Goal: Information Seeking & Learning: Learn about a topic

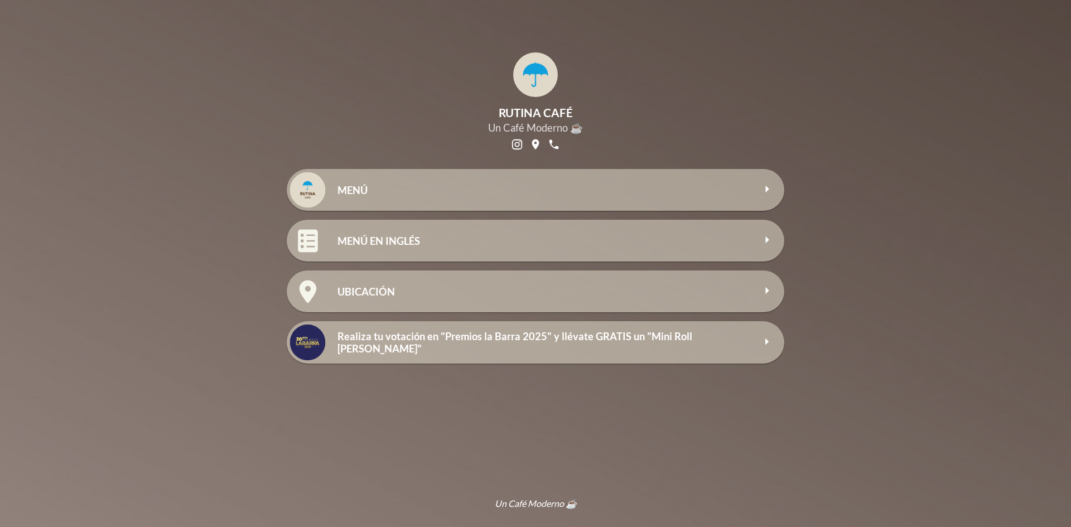
click at [373, 191] on h2 "MENÚ" at bounding box center [545, 190] width 417 height 12
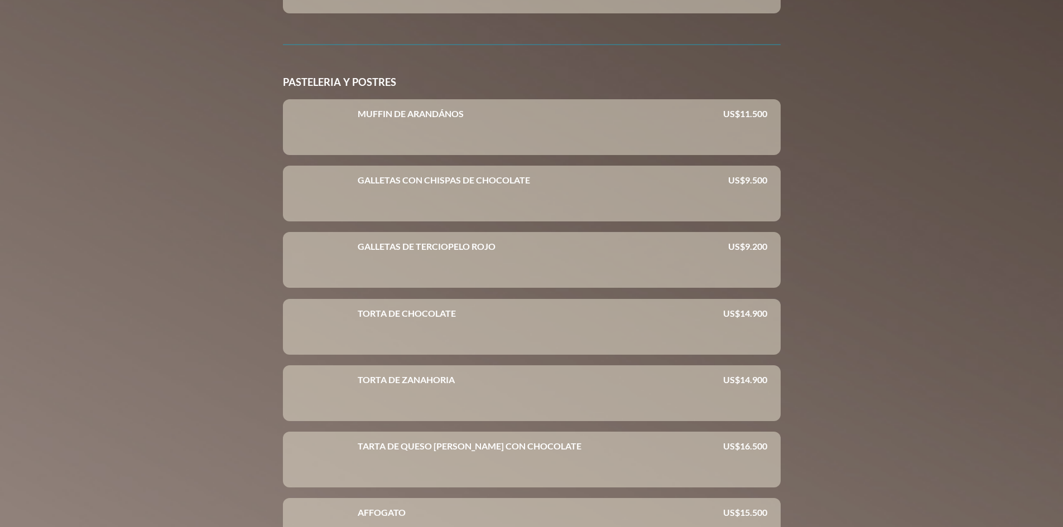
scroll to position [3012, 0]
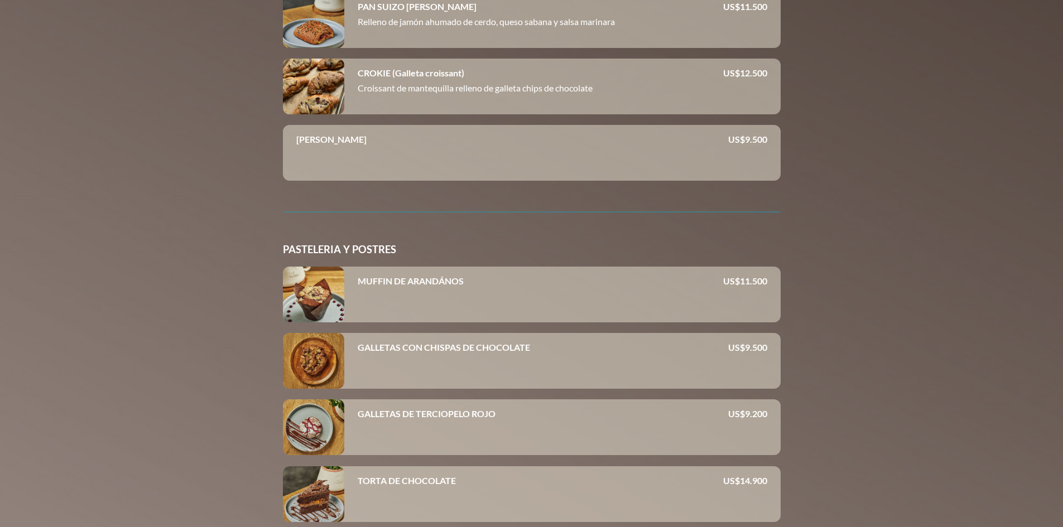
click at [316, 295] on div at bounding box center [313, 295] width 61 height 56
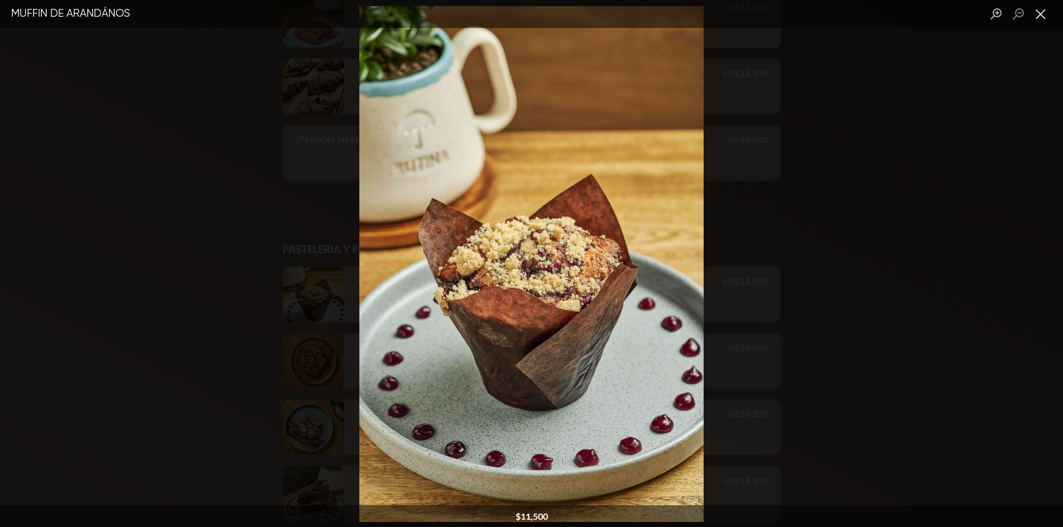
click at [1038, 15] on button "Cerrar caja de luz" at bounding box center [1040, 14] width 22 height 20
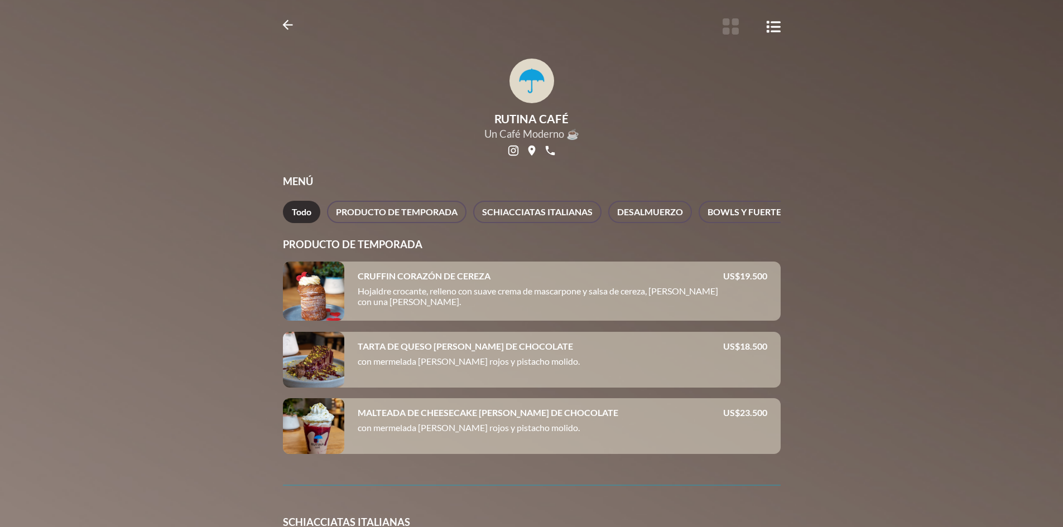
scroll to position [0, 0]
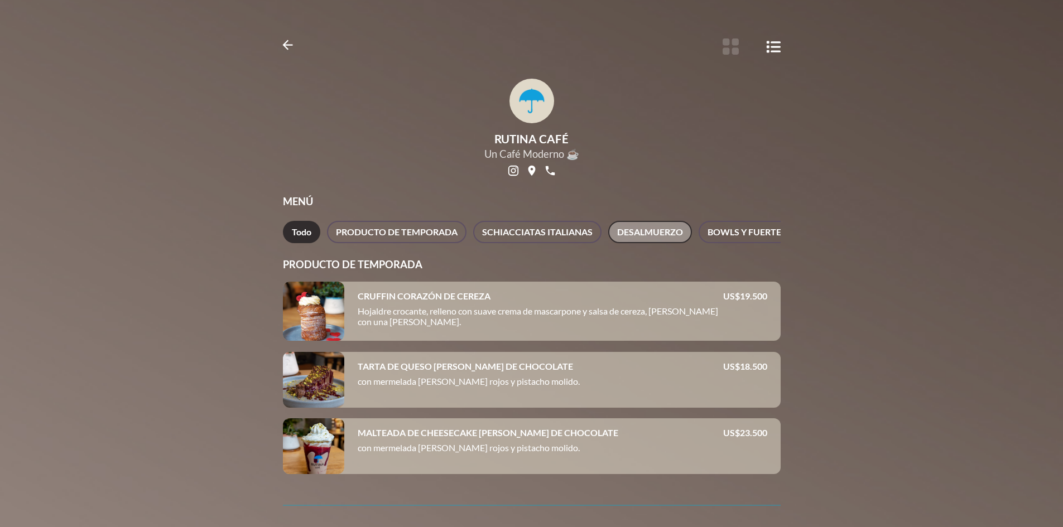
click at [648, 234] on font "DESALMUERZO" at bounding box center [650, 231] width 66 height 11
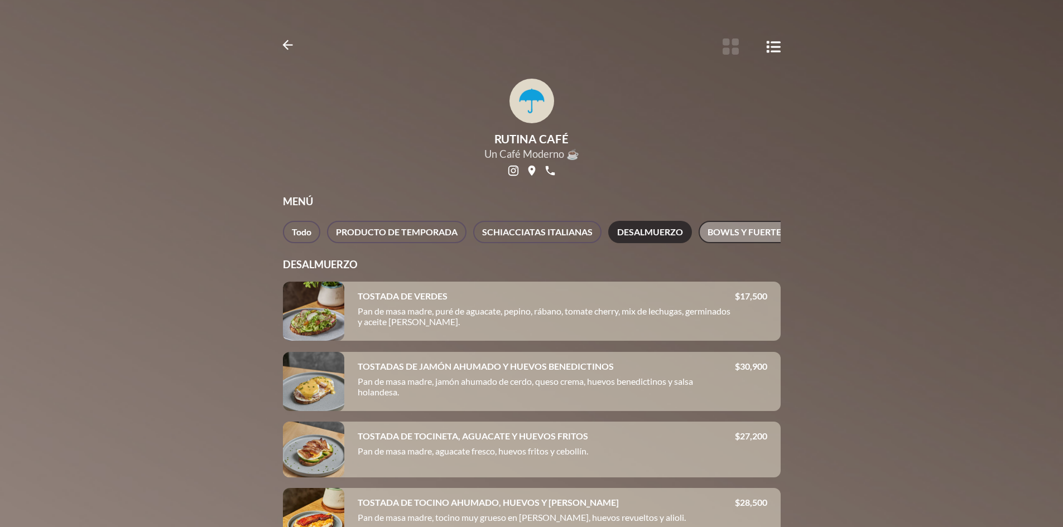
click at [743, 228] on font "BOWLS Y FUERTES" at bounding box center [746, 231] width 79 height 11
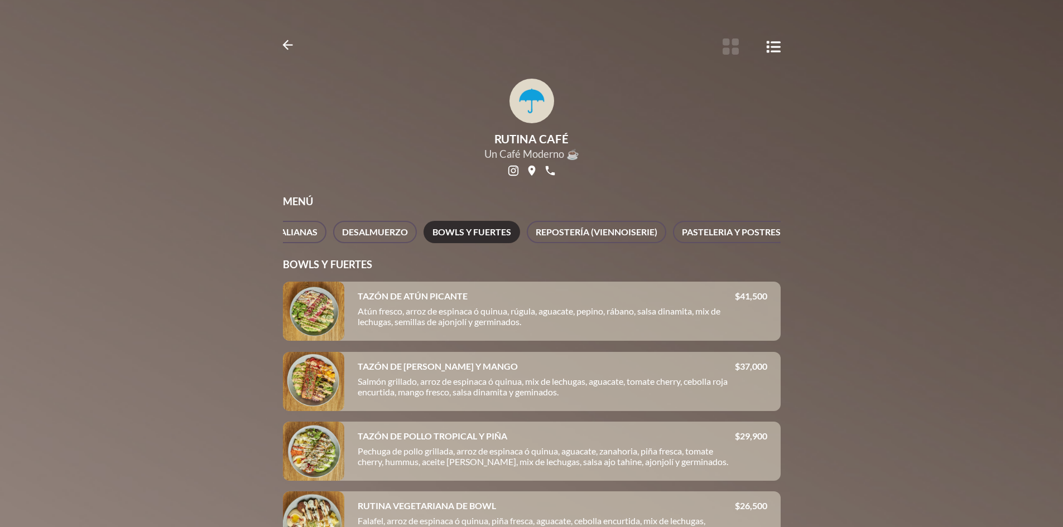
scroll to position [0, 283]
click at [599, 228] on font "REPOSTERÍA (VIENNOISERIE)" at bounding box center [589, 231] width 122 height 11
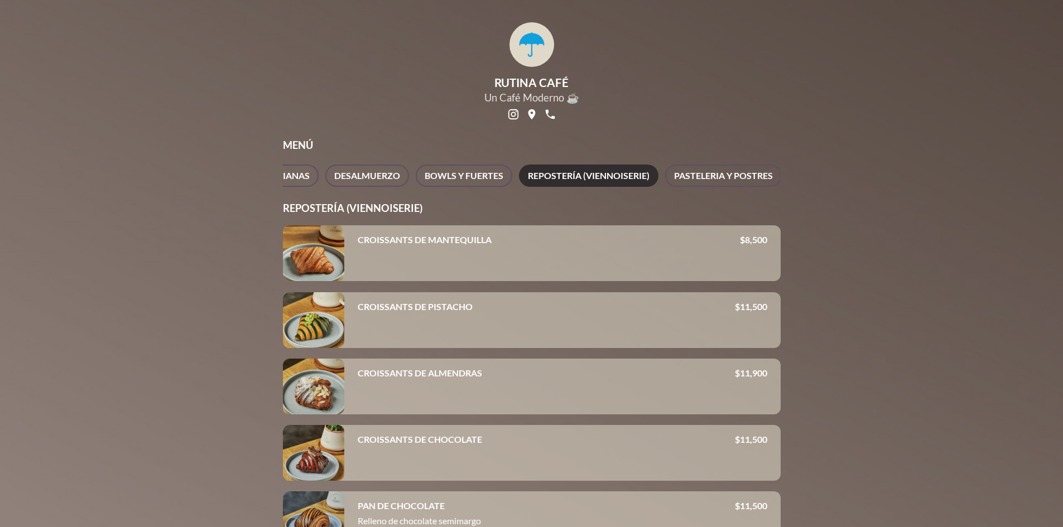
scroll to position [0, 0]
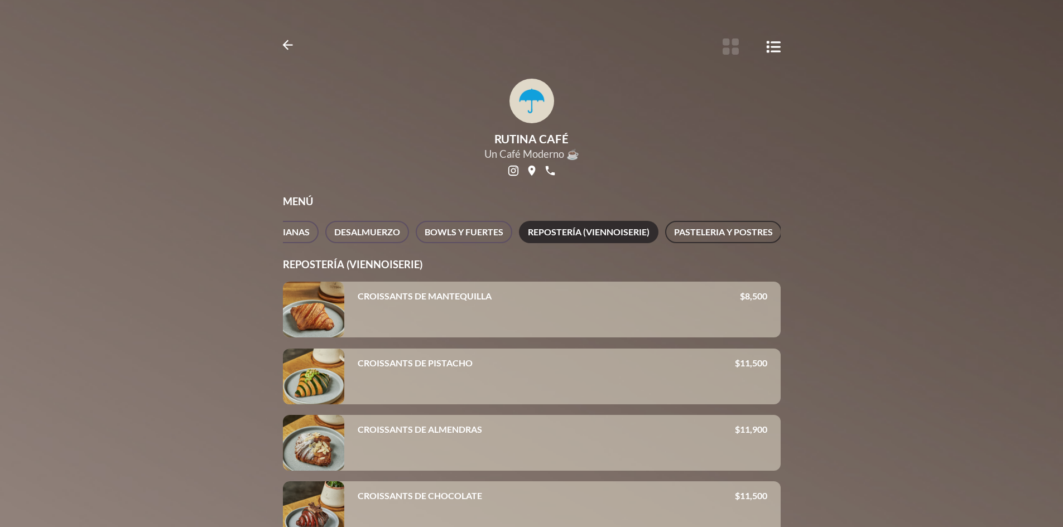
click at [716, 234] on font "PASTELERIA Y POSTRES" at bounding box center [723, 231] width 99 height 11
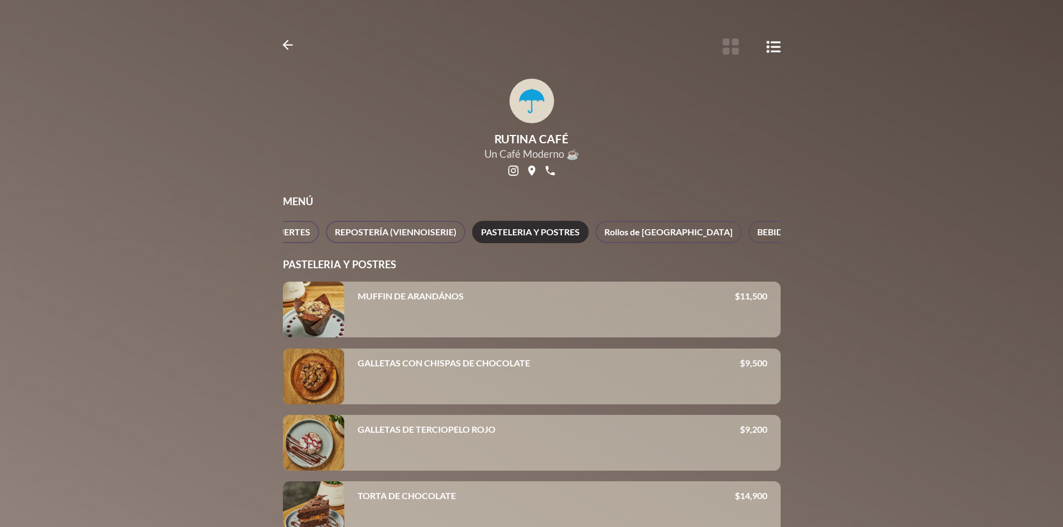
scroll to position [0, 543]
click at [552, 227] on font "Rollos de [GEOGRAPHIC_DATA]" at bounding box center [601, 232] width 128 height 16
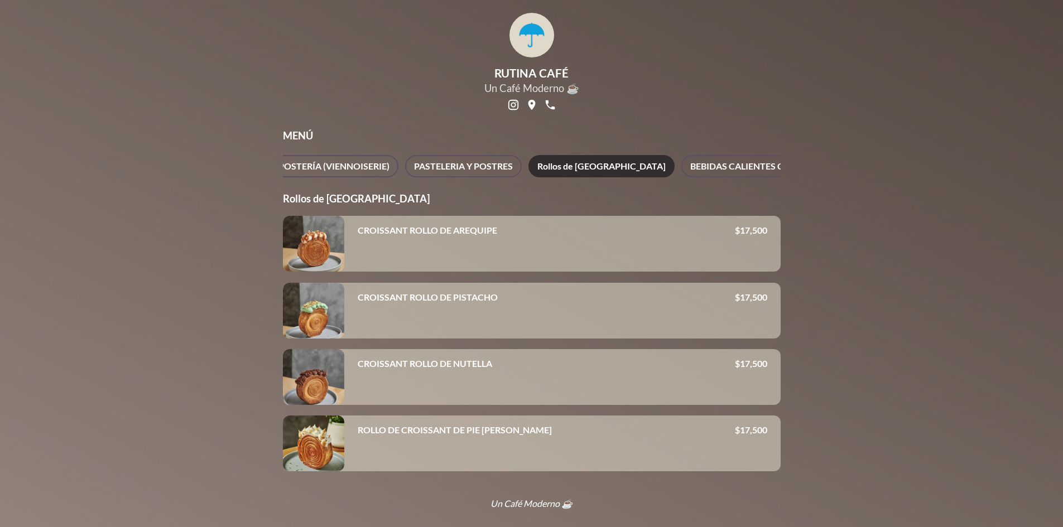
scroll to position [0, 0]
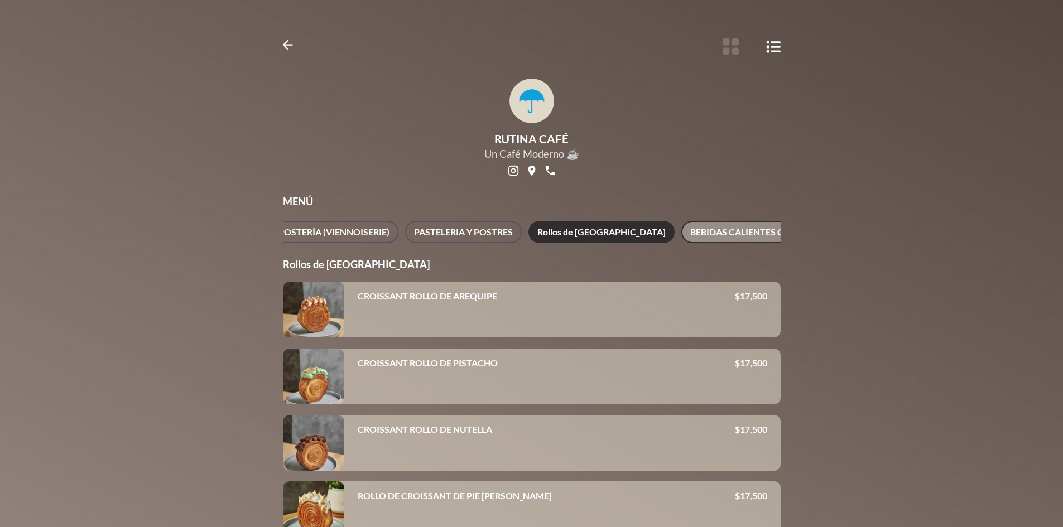
click at [694, 235] on font "BEBIDAS CALIENTES CON CAFÉ" at bounding box center [755, 231] width 131 height 11
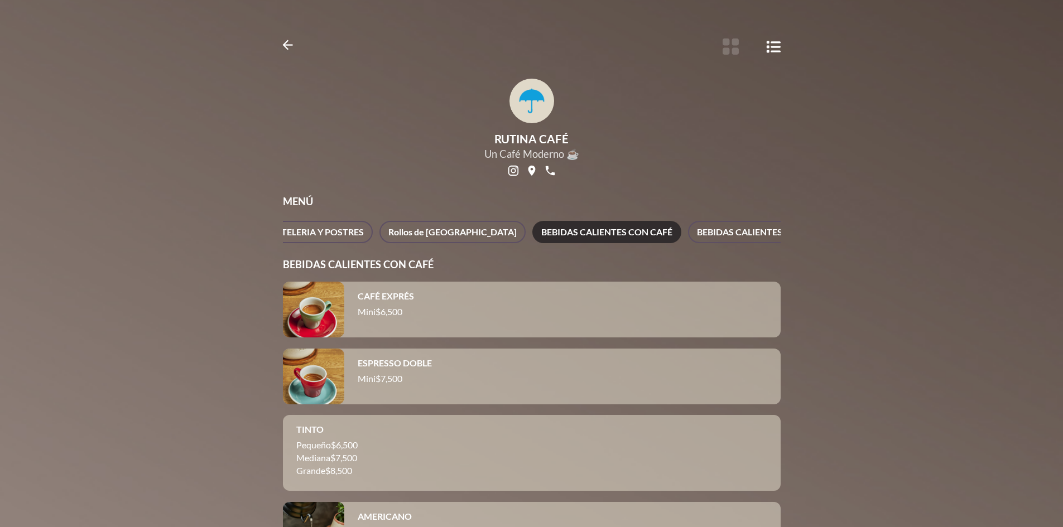
scroll to position [0, 751]
click at [638, 227] on font "BEBIDAS CALIENTES SIN CAFÉ" at bounding box center [700, 232] width 126 height 16
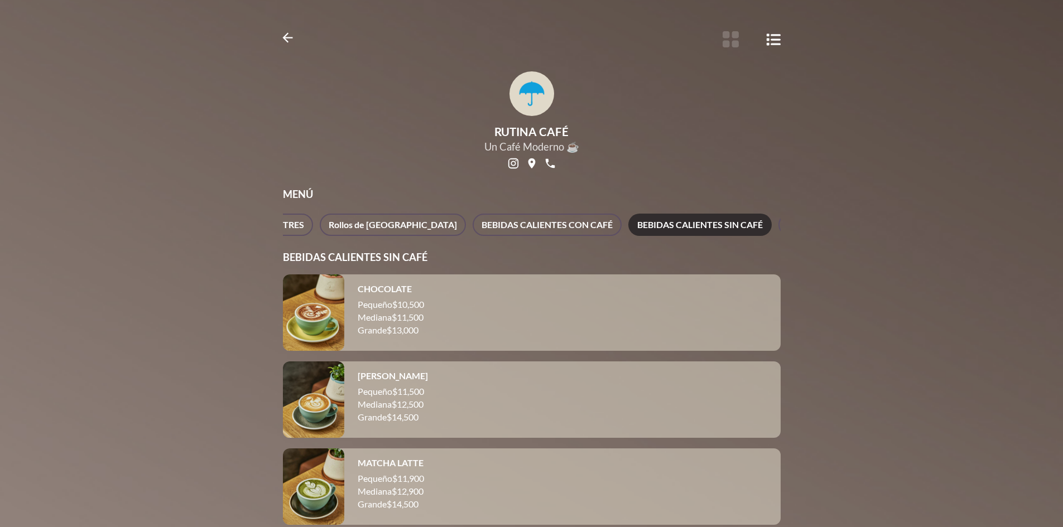
scroll to position [0, 0]
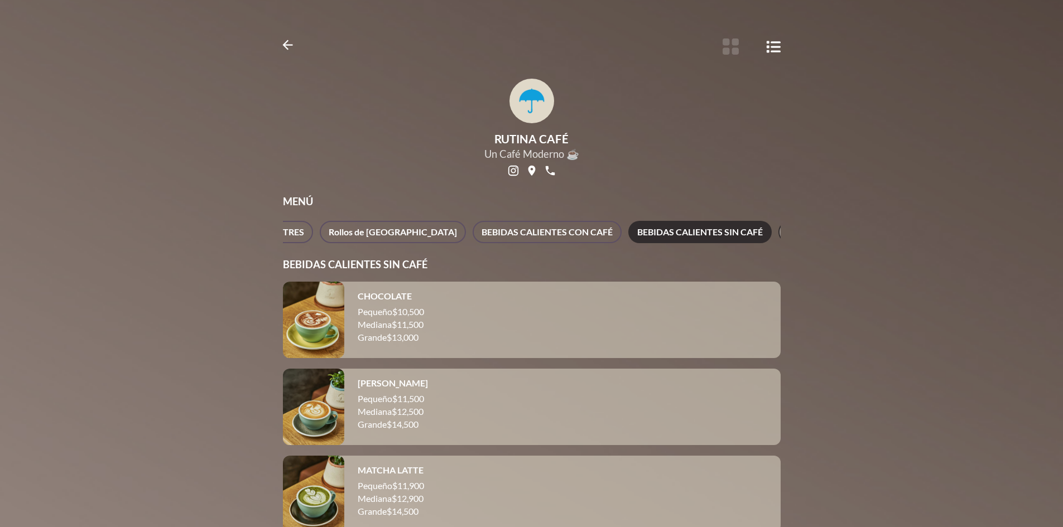
click at [778, 228] on button "BEBIDAS FRÍAS CON CAFÉ" at bounding box center [841, 232] width 127 height 22
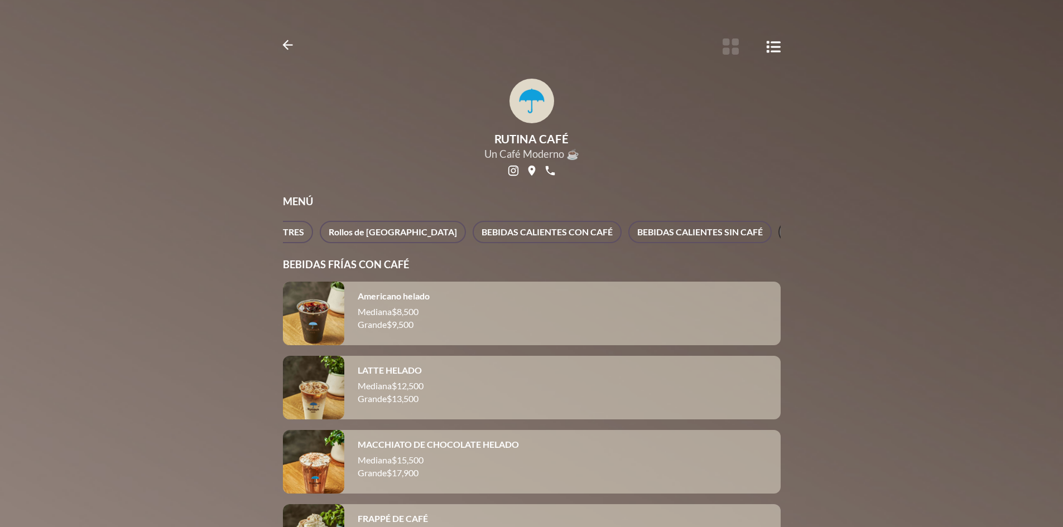
click at [779, 243] on button "BEBIDAS FRÍAS CON CAFÉ" at bounding box center [841, 232] width 127 height 22
click at [779, 243] on div "Todo PRODUCTO DE TEMPORADA SCHIACCIATAS ITALIANAS DESALMUERZO BOWLS Y FUERTES R…" at bounding box center [532, 232] width 498 height 22
click at [775, 243] on div "Todo PRODUCTO DE TEMPORADA SCHIACCIATAS ITALIANAS DESALMUERZO BOWLS Y FUERTES R…" at bounding box center [532, 232] width 498 height 22
click at [642, 230] on font "BEBIDAS FRÍAS SIN CAFÉ" at bounding box center [667, 231] width 103 height 11
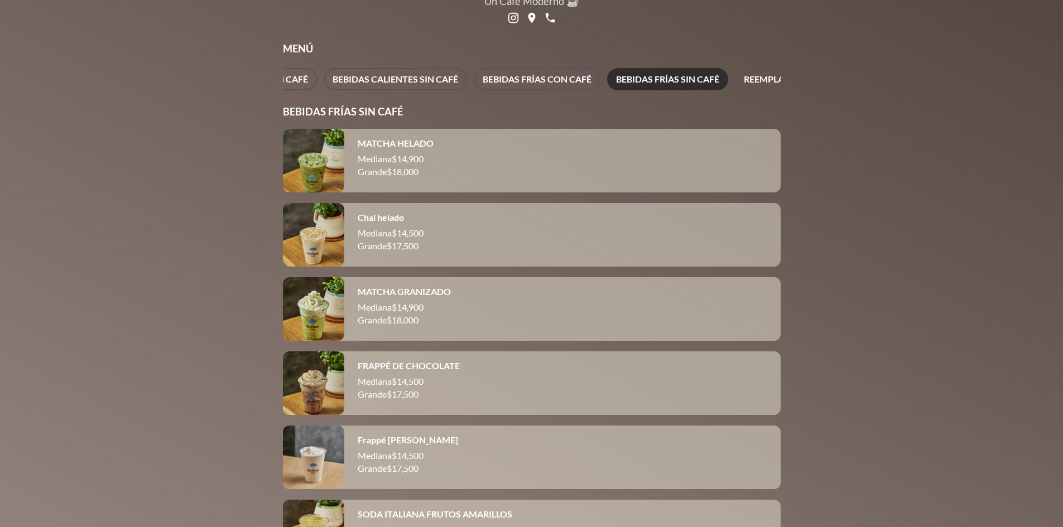
scroll to position [133, 0]
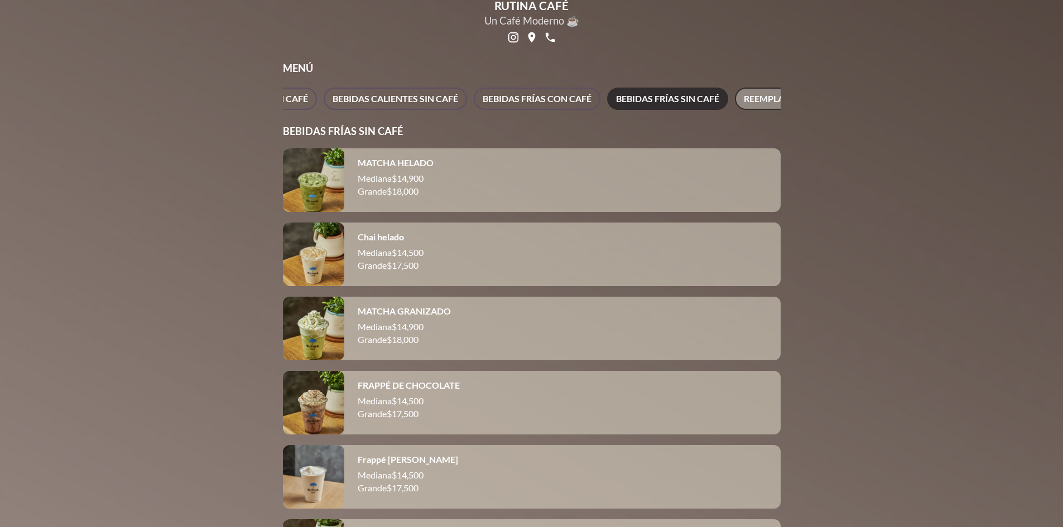
click at [756, 98] on font "REEMPLAZAR LECHES" at bounding box center [789, 98] width 91 height 11
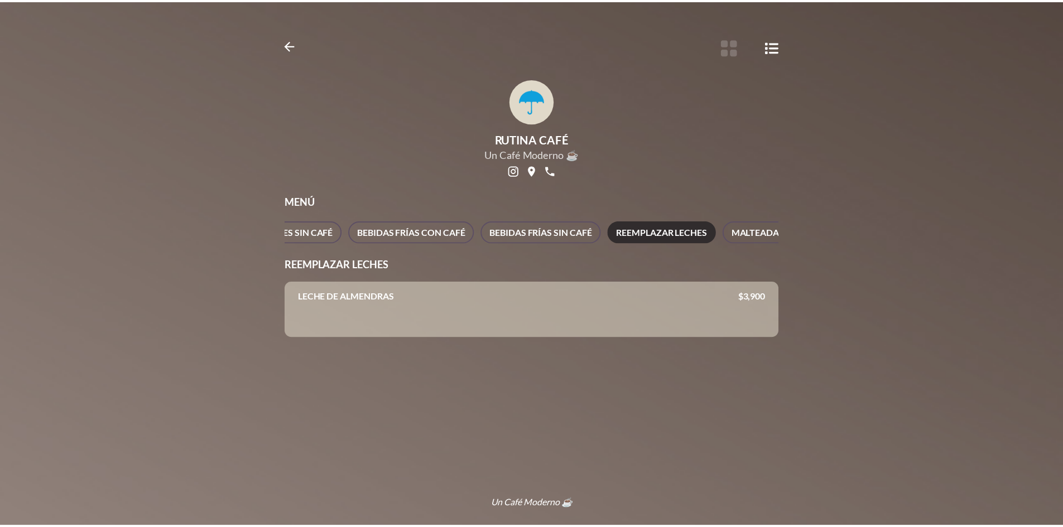
scroll to position [0, 1265]
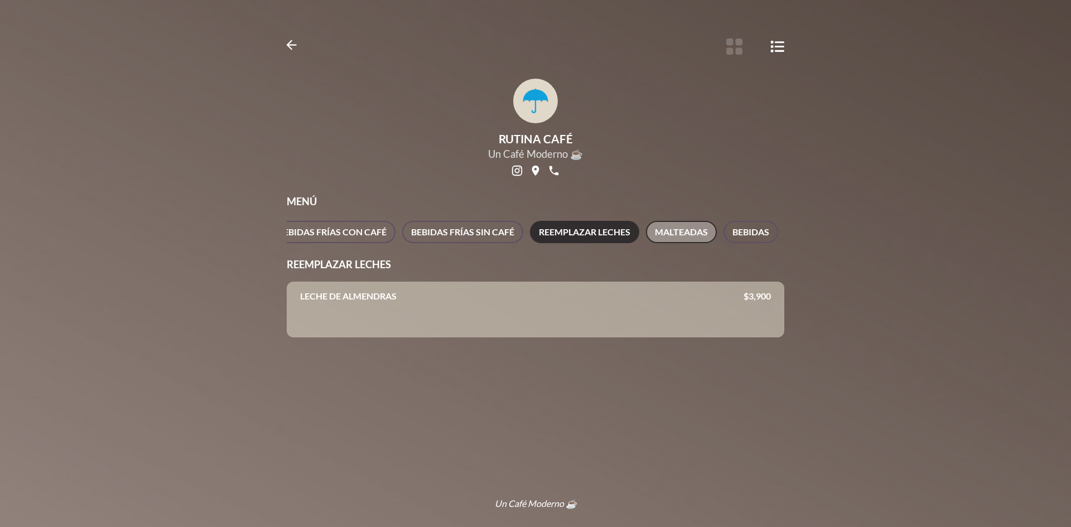
click at [655, 234] on font "MALTEADAS" at bounding box center [681, 231] width 53 height 11
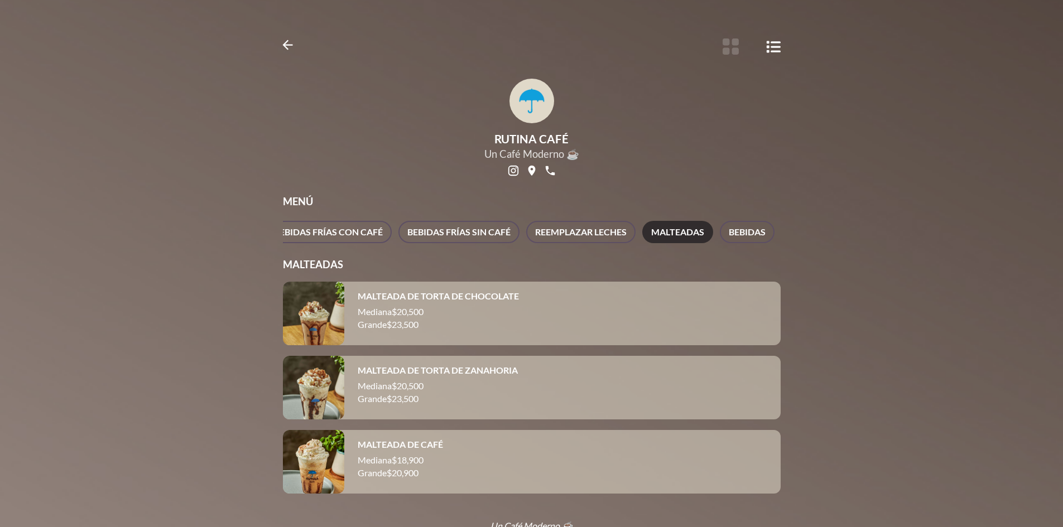
scroll to position [32, 0]
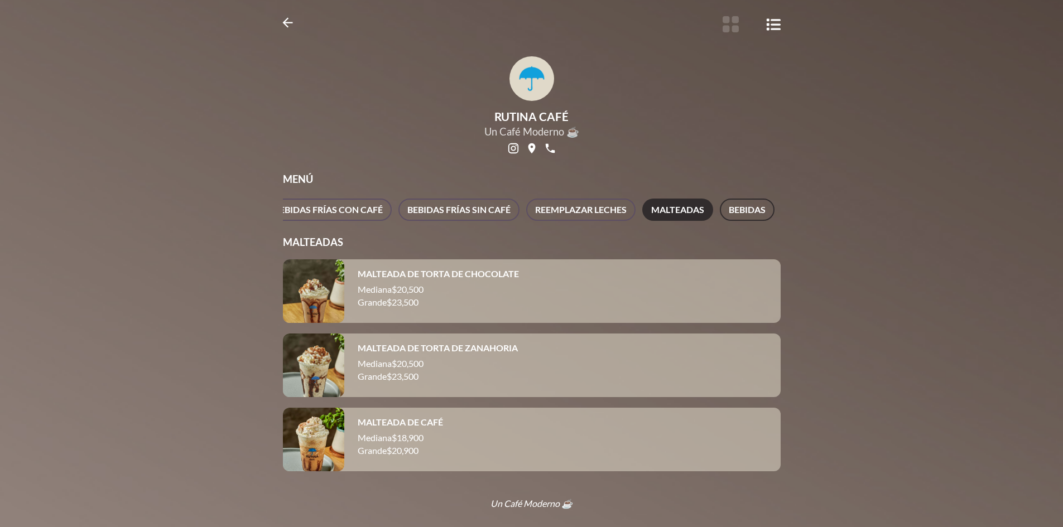
click at [729, 204] on font "BEBIDAS" at bounding box center [747, 209] width 37 height 11
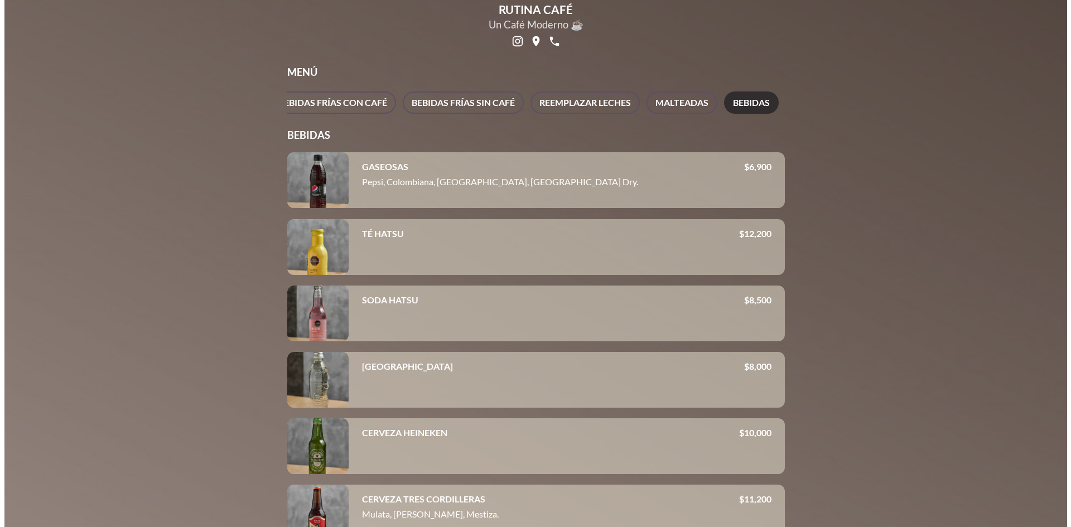
scroll to position [0, 0]
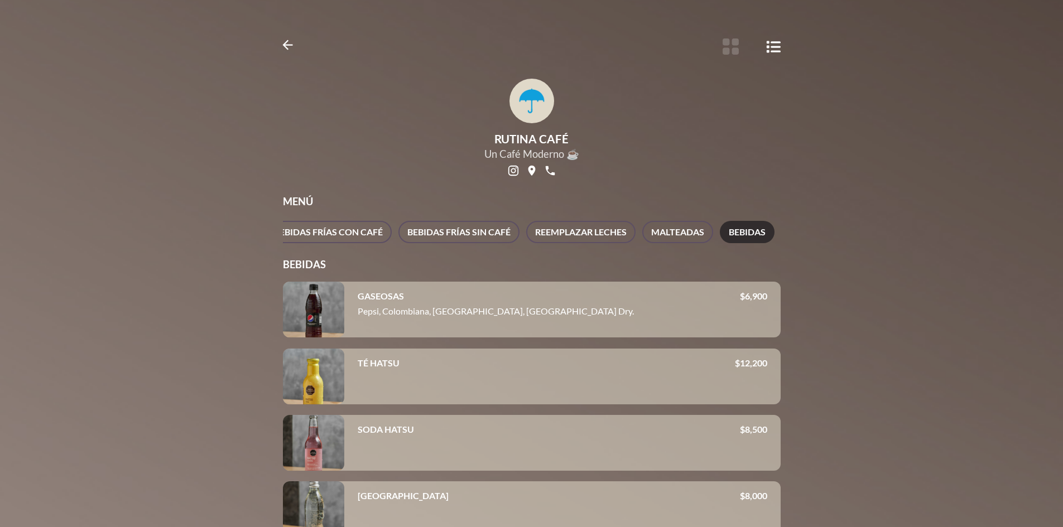
click at [790, 230] on font "VINOS" at bounding box center [804, 231] width 28 height 11
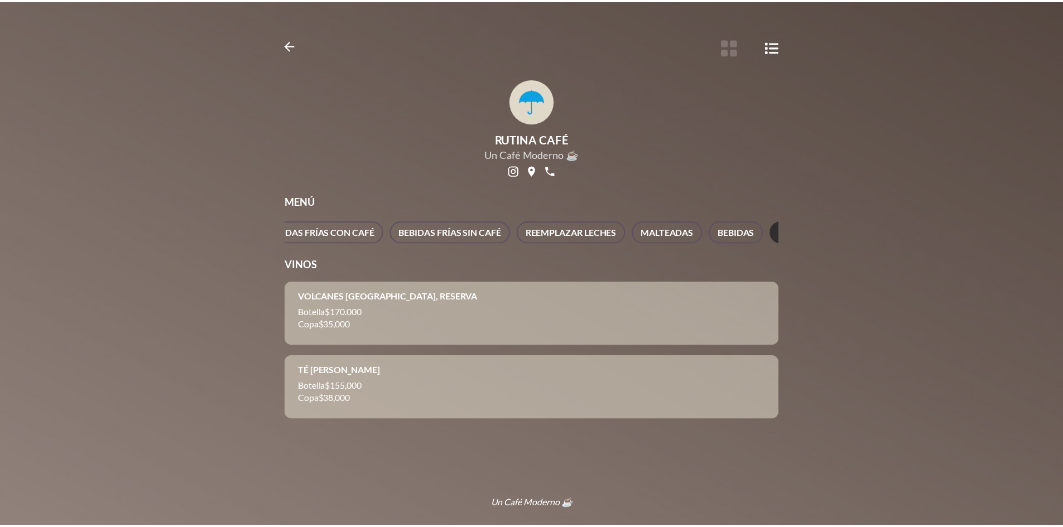
scroll to position [0, 1276]
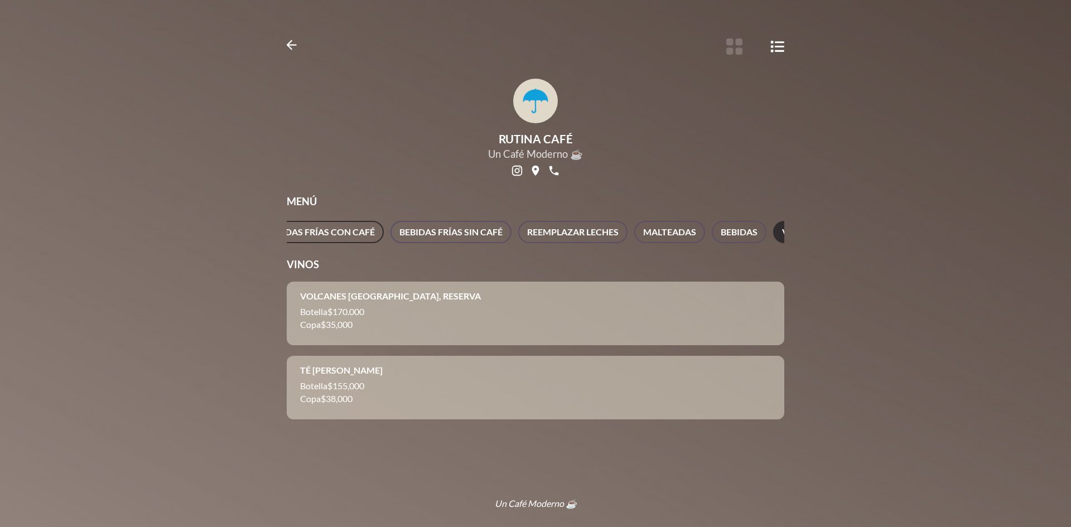
click at [295, 237] on font "BEBIDAS FRÍAS CON CAFÉ" at bounding box center [320, 231] width 109 height 11
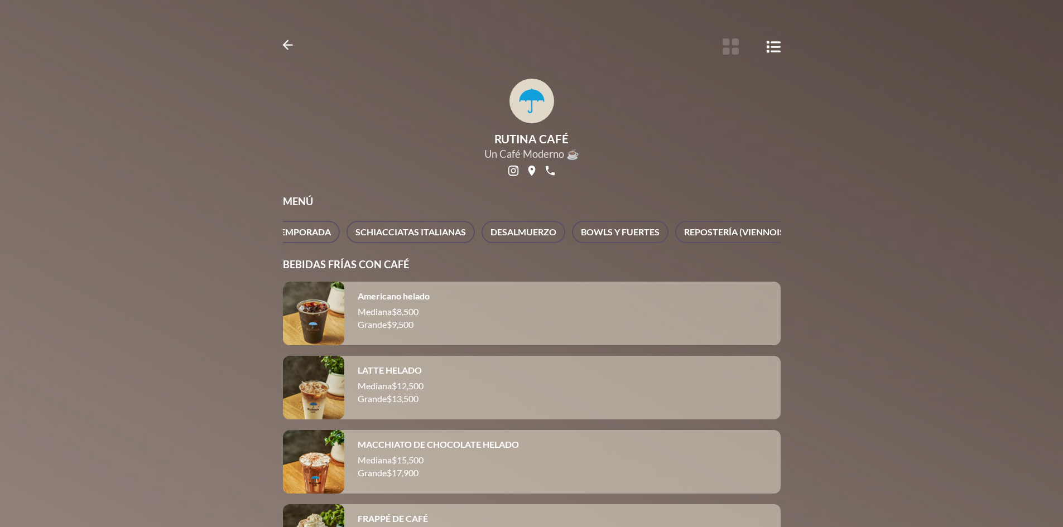
scroll to position [0, 0]
click at [425, 239] on font "PRODUCTO DE TEMPORADA" at bounding box center [397, 232] width 122 height 16
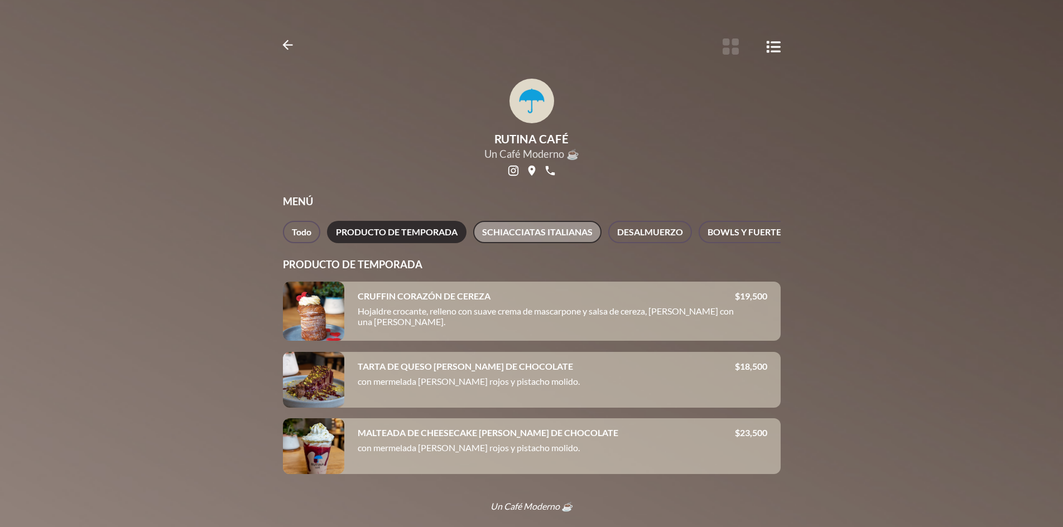
click at [520, 234] on font "SCHIACCIATAS ITALIANAS" at bounding box center [537, 231] width 110 height 11
